Goal: Task Accomplishment & Management: Manage account settings

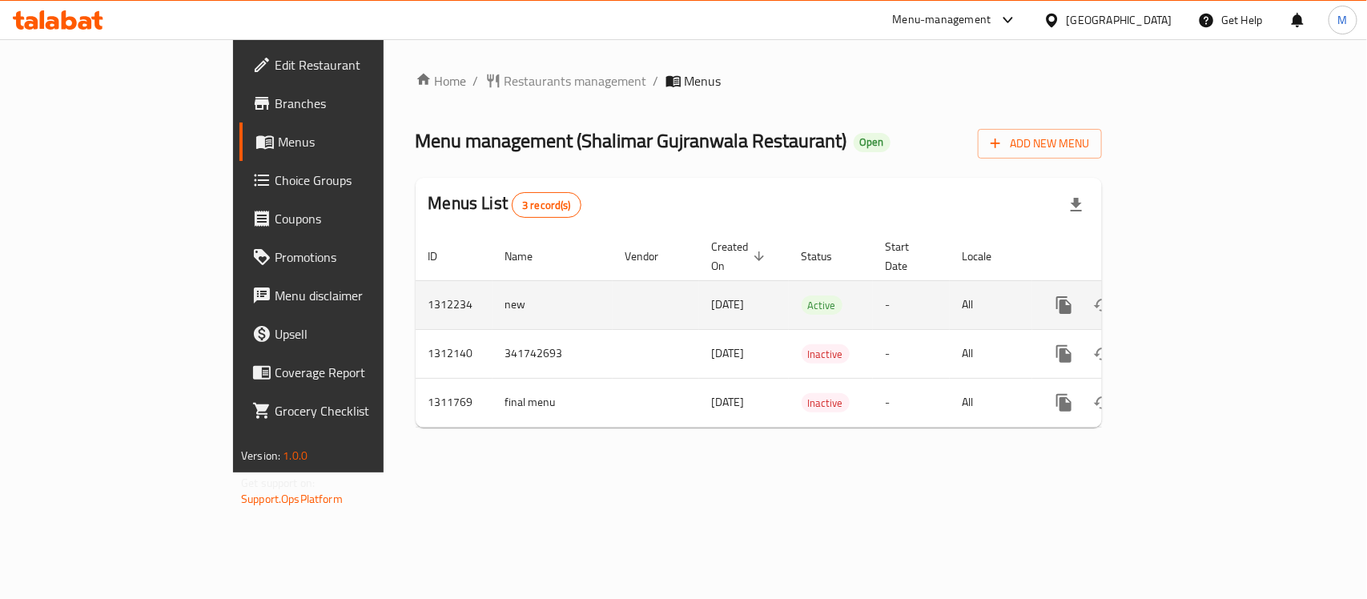
click at [1190, 296] on icon "enhanced table" at bounding box center [1179, 305] width 19 height 19
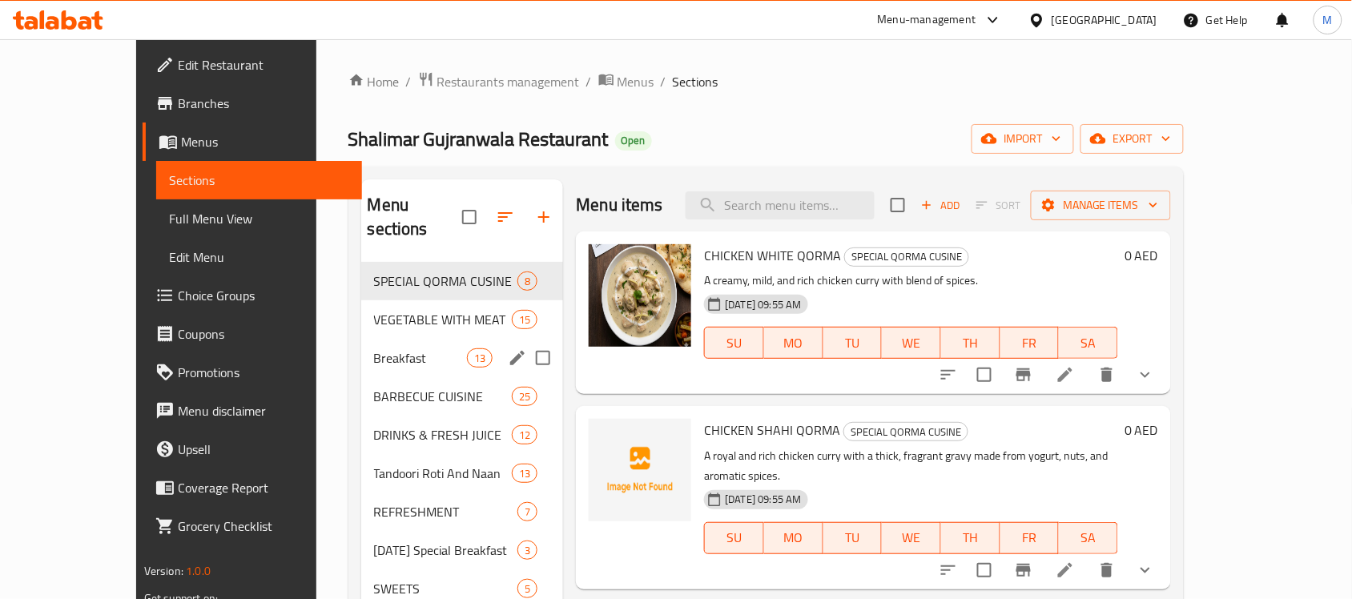
click at [386, 346] on div "Breakfast 13" at bounding box center [462, 358] width 203 height 38
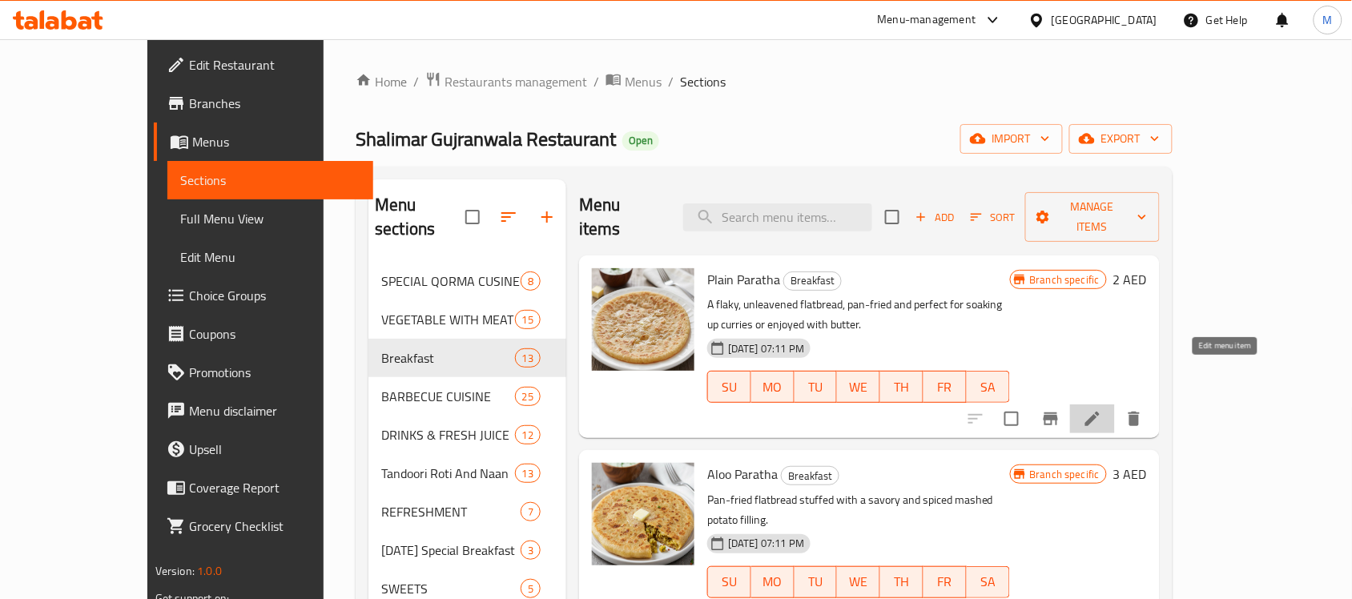
click at [1102, 409] on icon at bounding box center [1092, 418] width 19 height 19
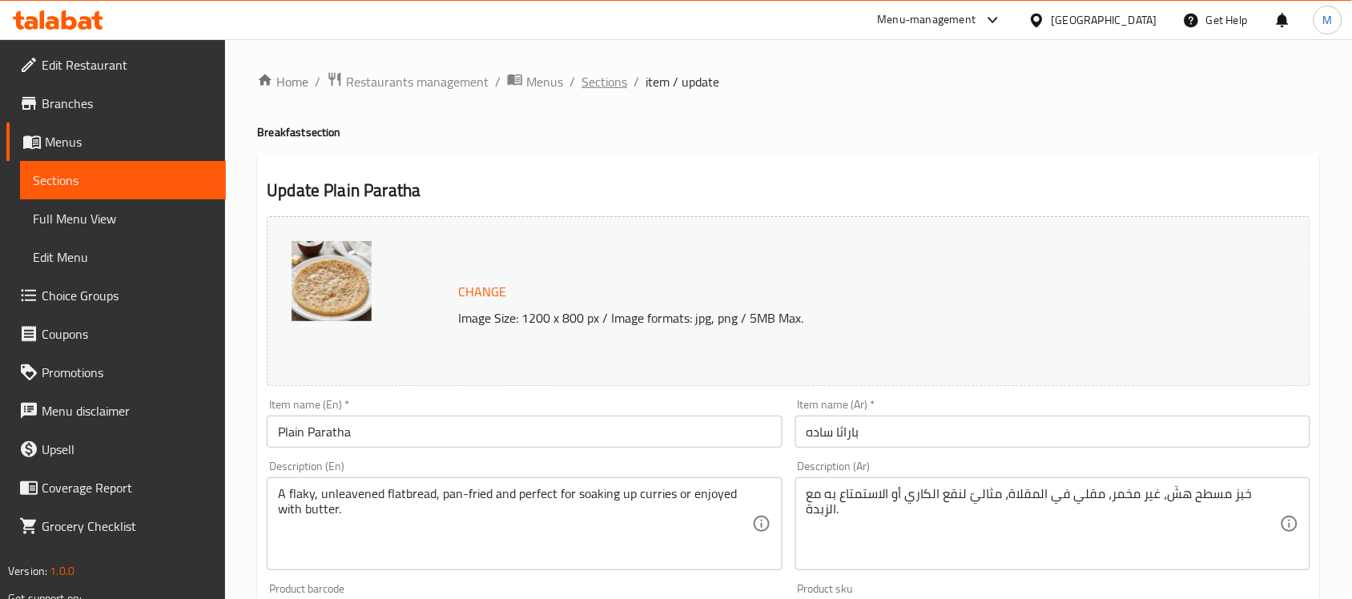
click at [589, 84] on span "Sections" at bounding box center [605, 81] width 46 height 19
